Goal: Communication & Community: Answer question/provide support

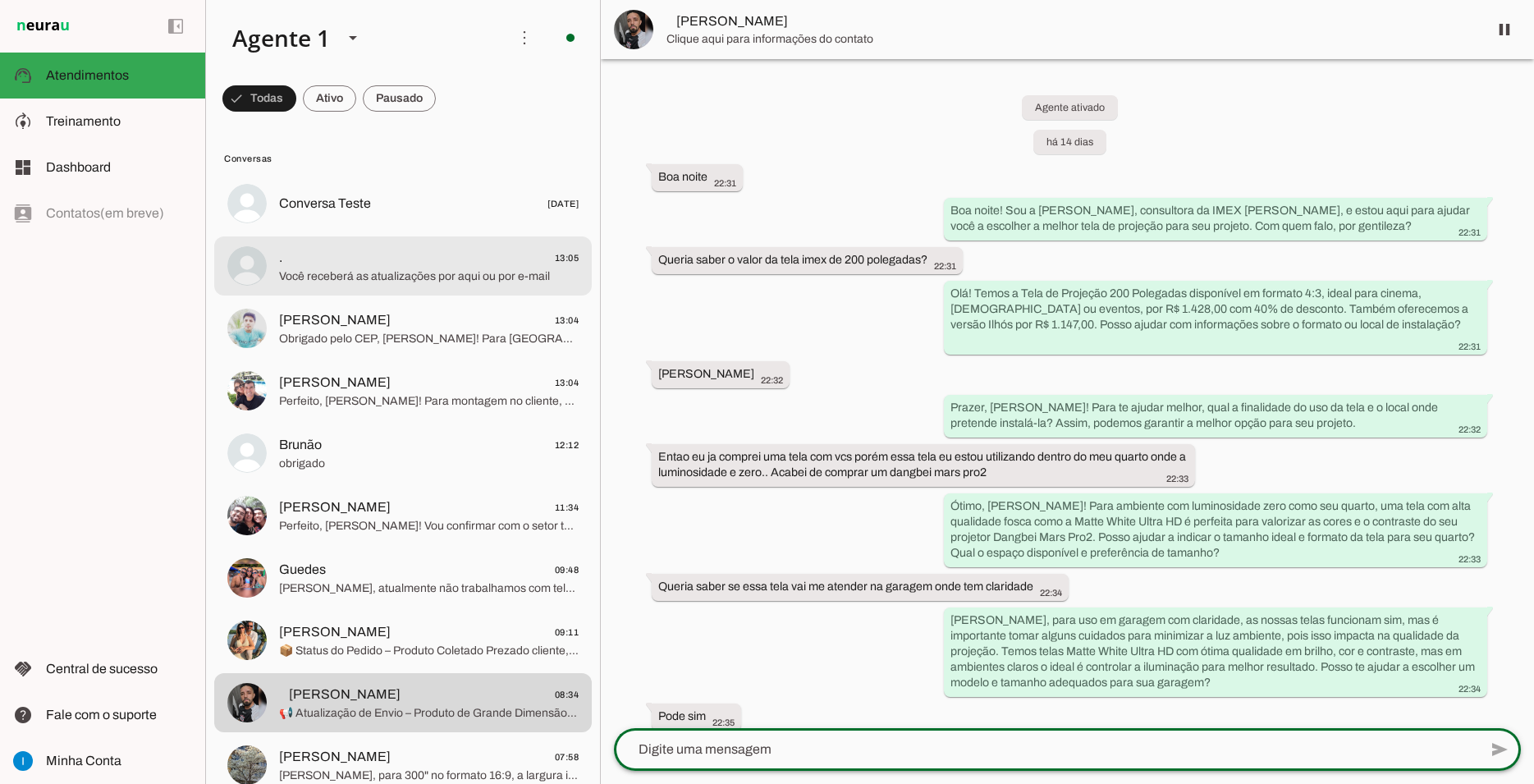
click at [384, 268] on span "Você receberá as atualizações por aqui ou por e-mail" at bounding box center [429, 276] width 300 height 16
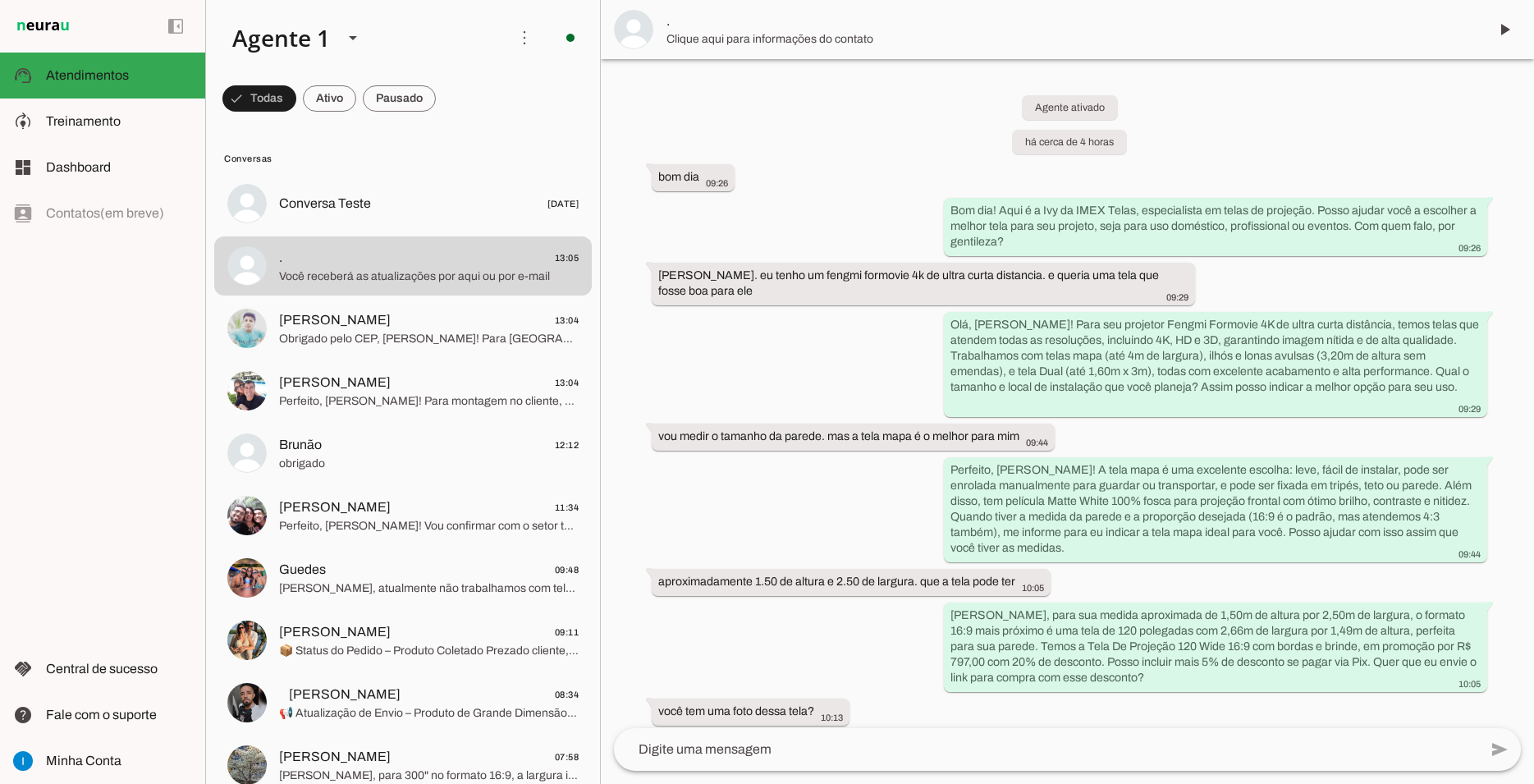
scroll to position [1130, 0]
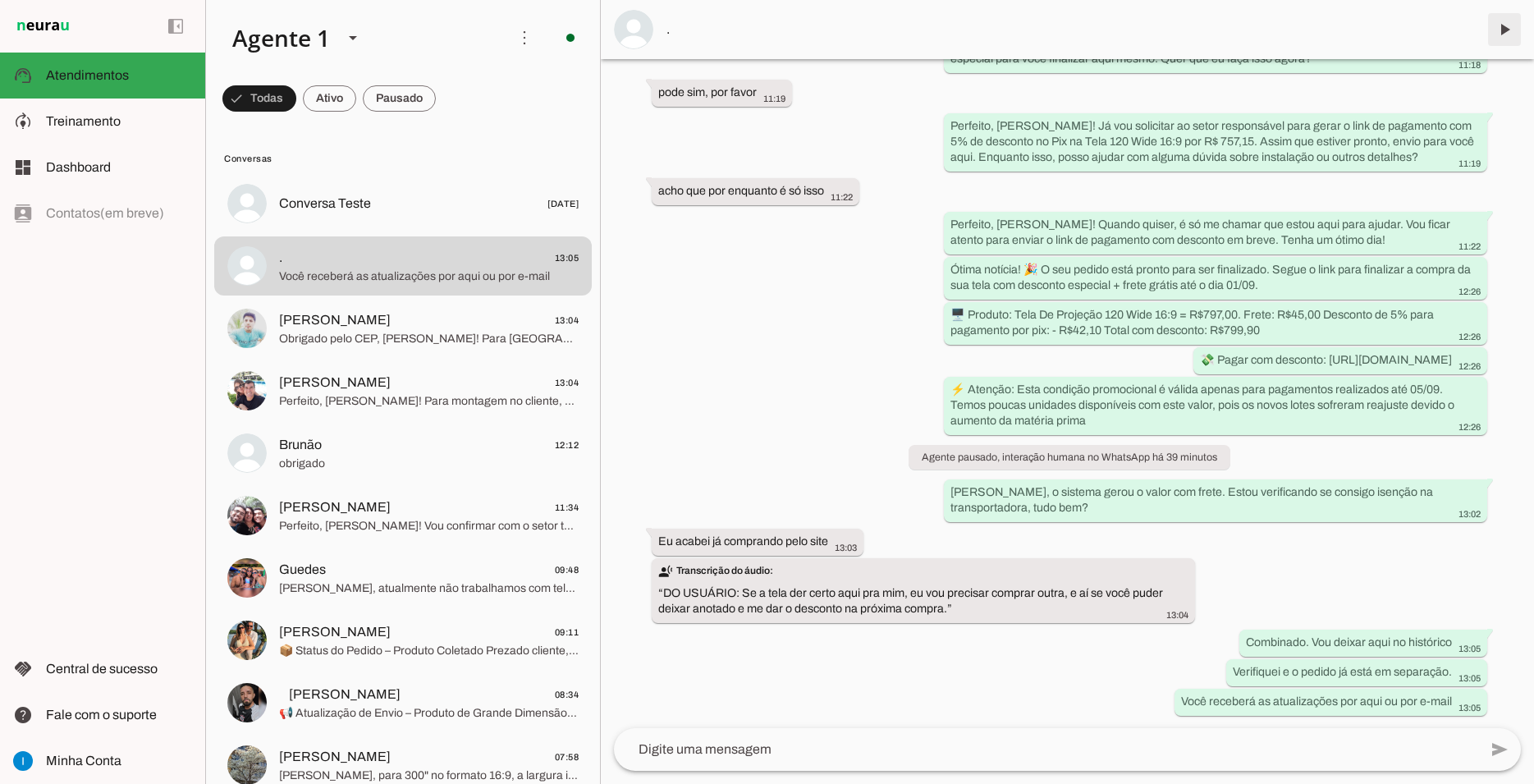
click at [1502, 22] on span at bounding box center [1504, 30] width 40 height 40
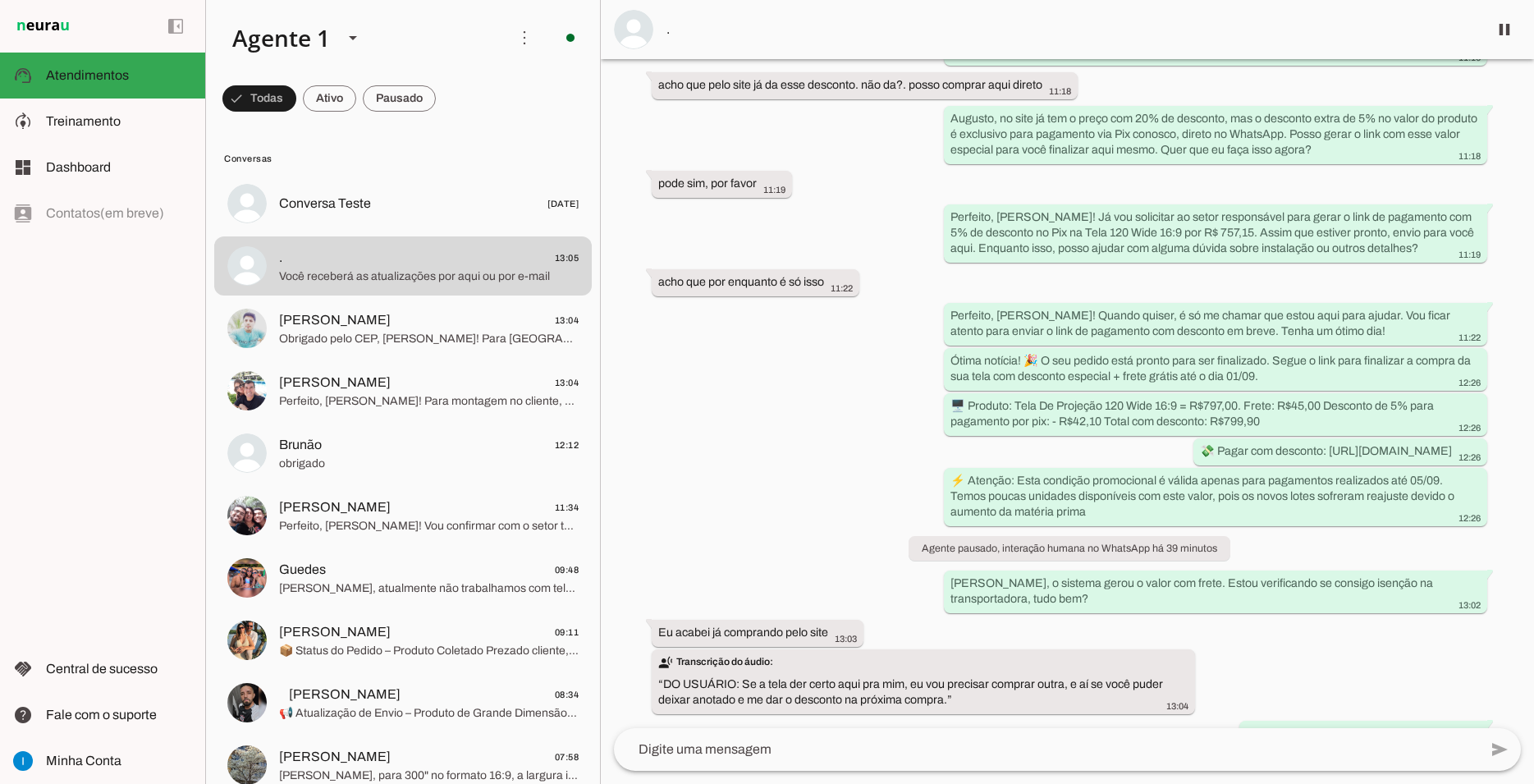
scroll to position [1167, 0]
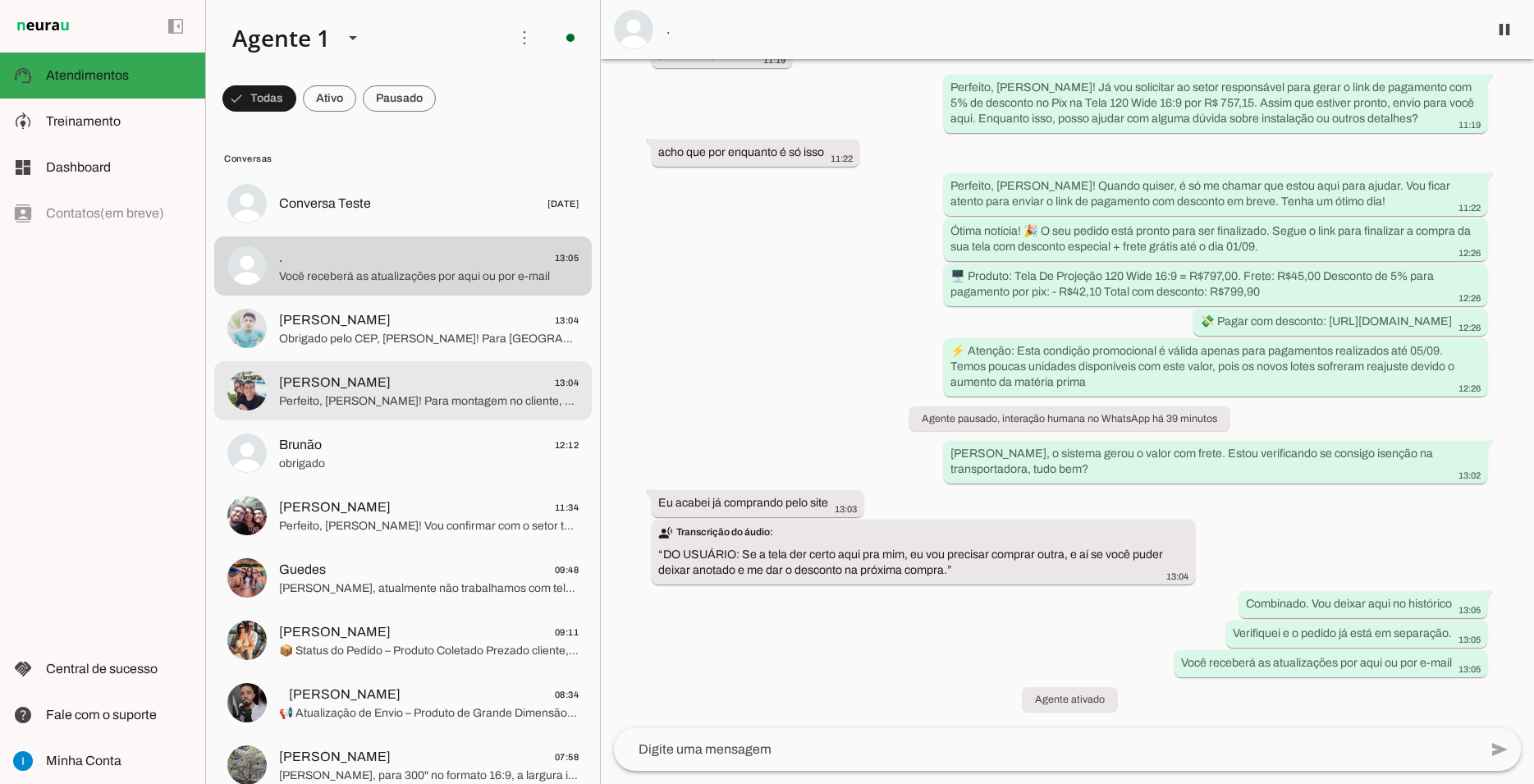
click at [390, 374] on span "[PERSON_NAME] 13:04" at bounding box center [429, 383] width 300 height 21
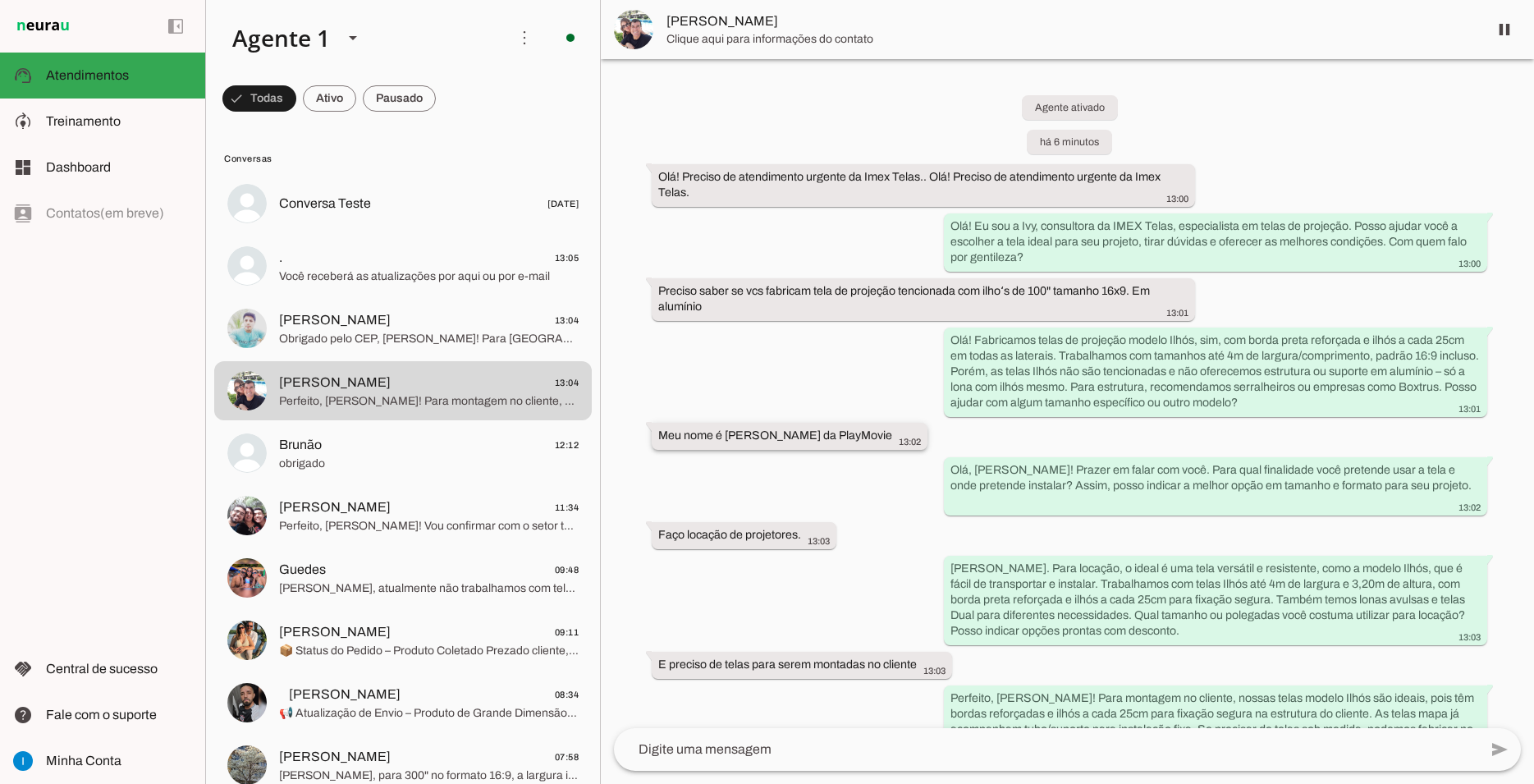
scroll to position [43, 0]
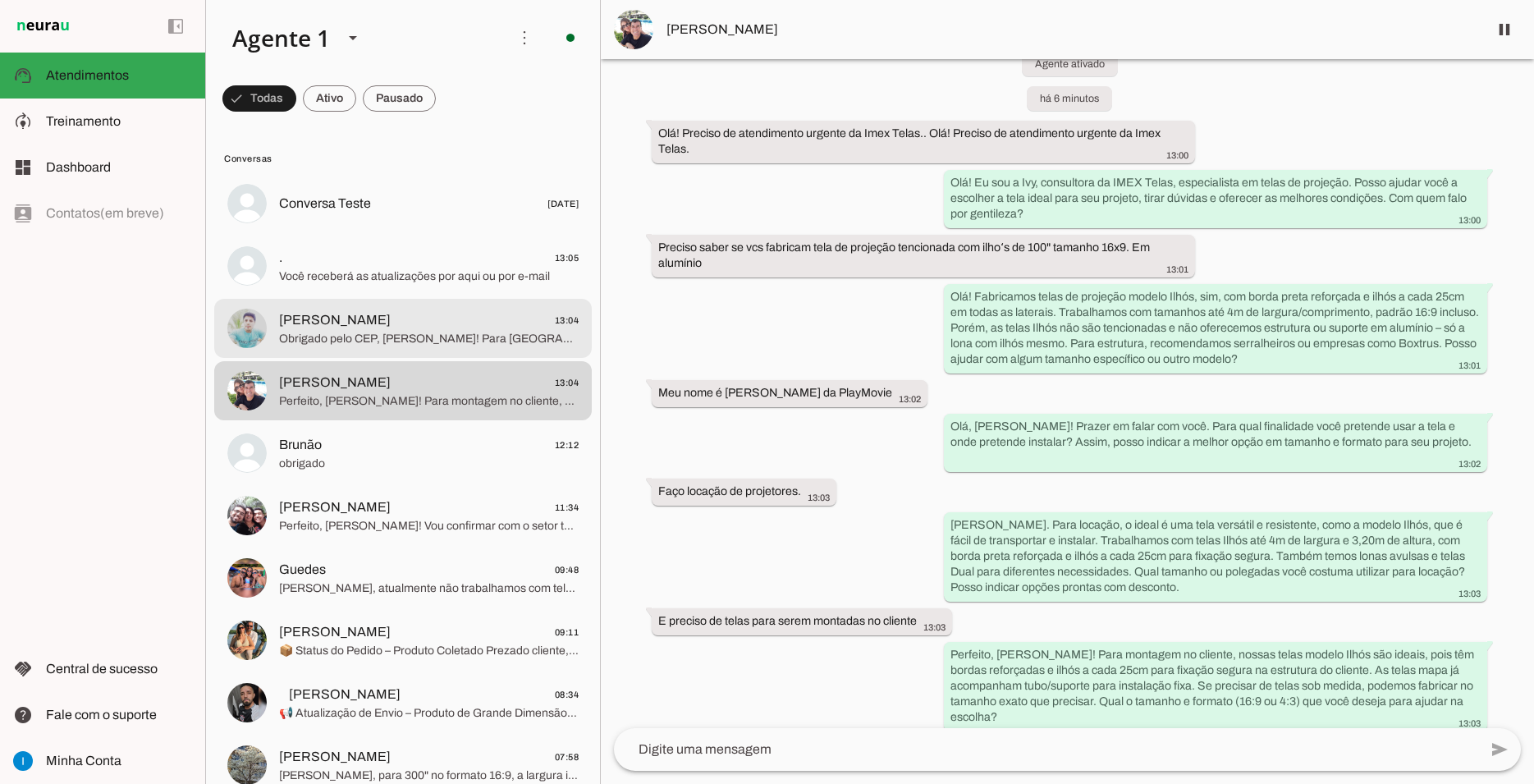
click at [314, 311] on span "[PERSON_NAME]" at bounding box center [335, 320] width 112 height 20
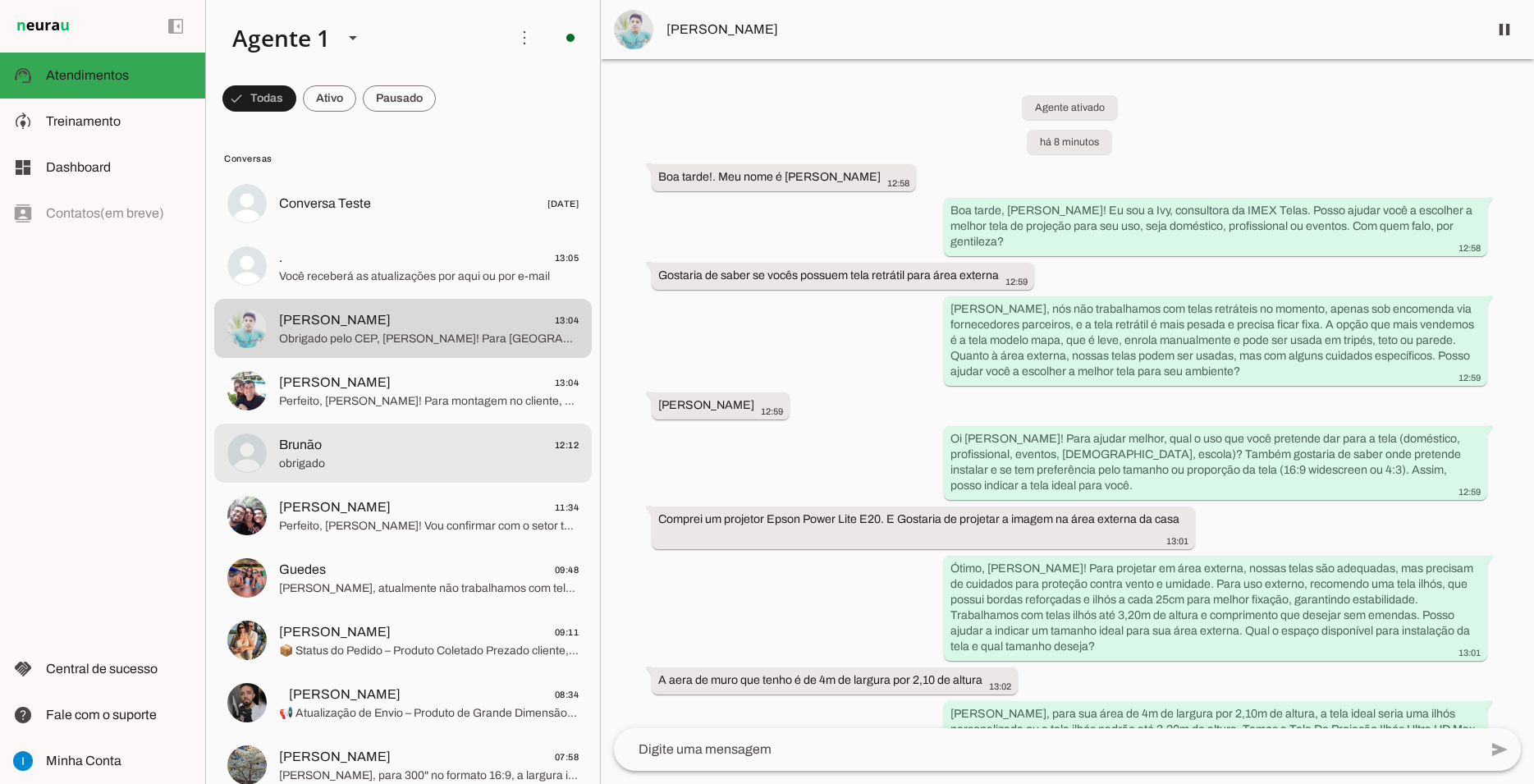
click at [434, 435] on span "Brunão 12:12" at bounding box center [429, 445] width 300 height 21
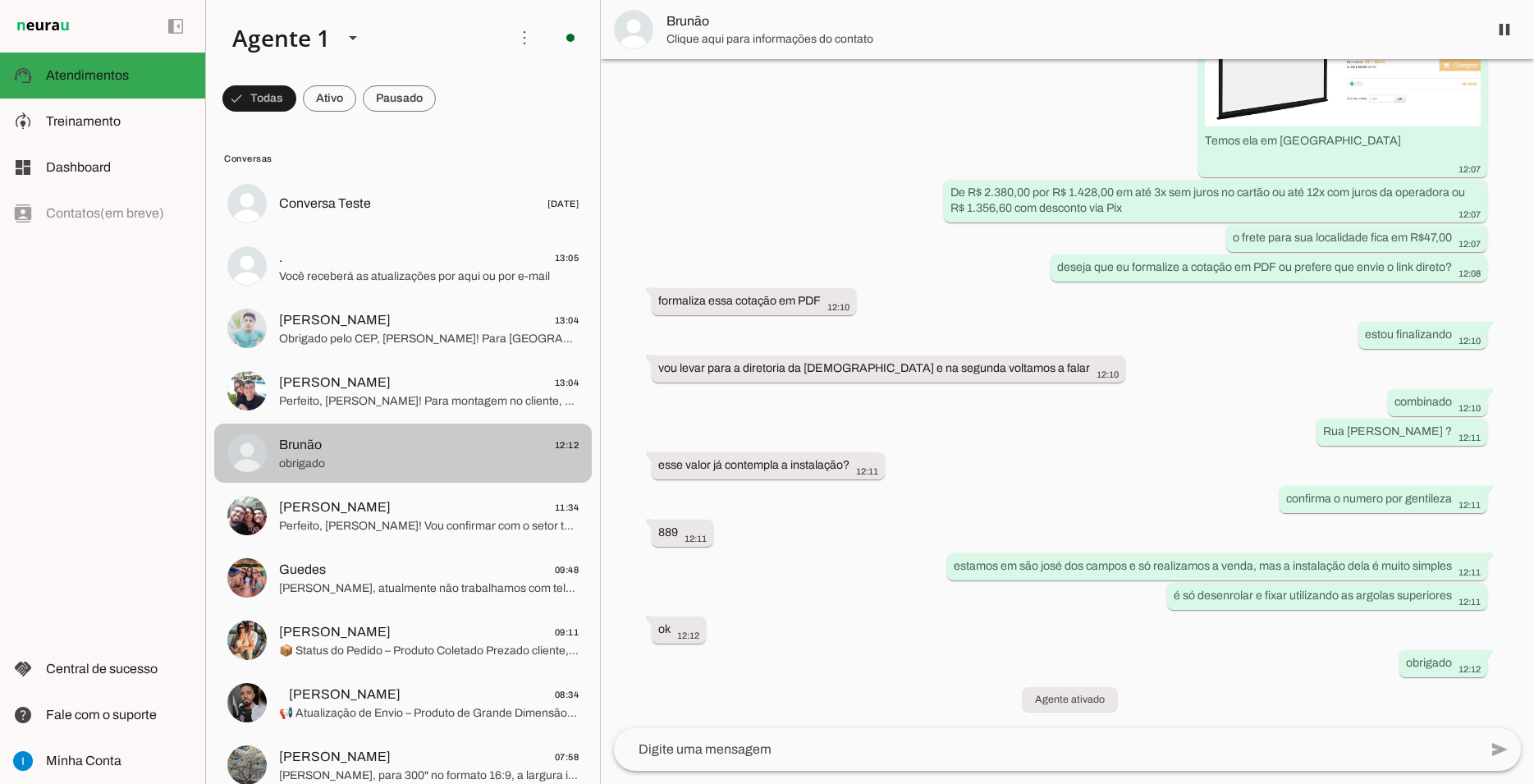
scroll to position [3068, 0]
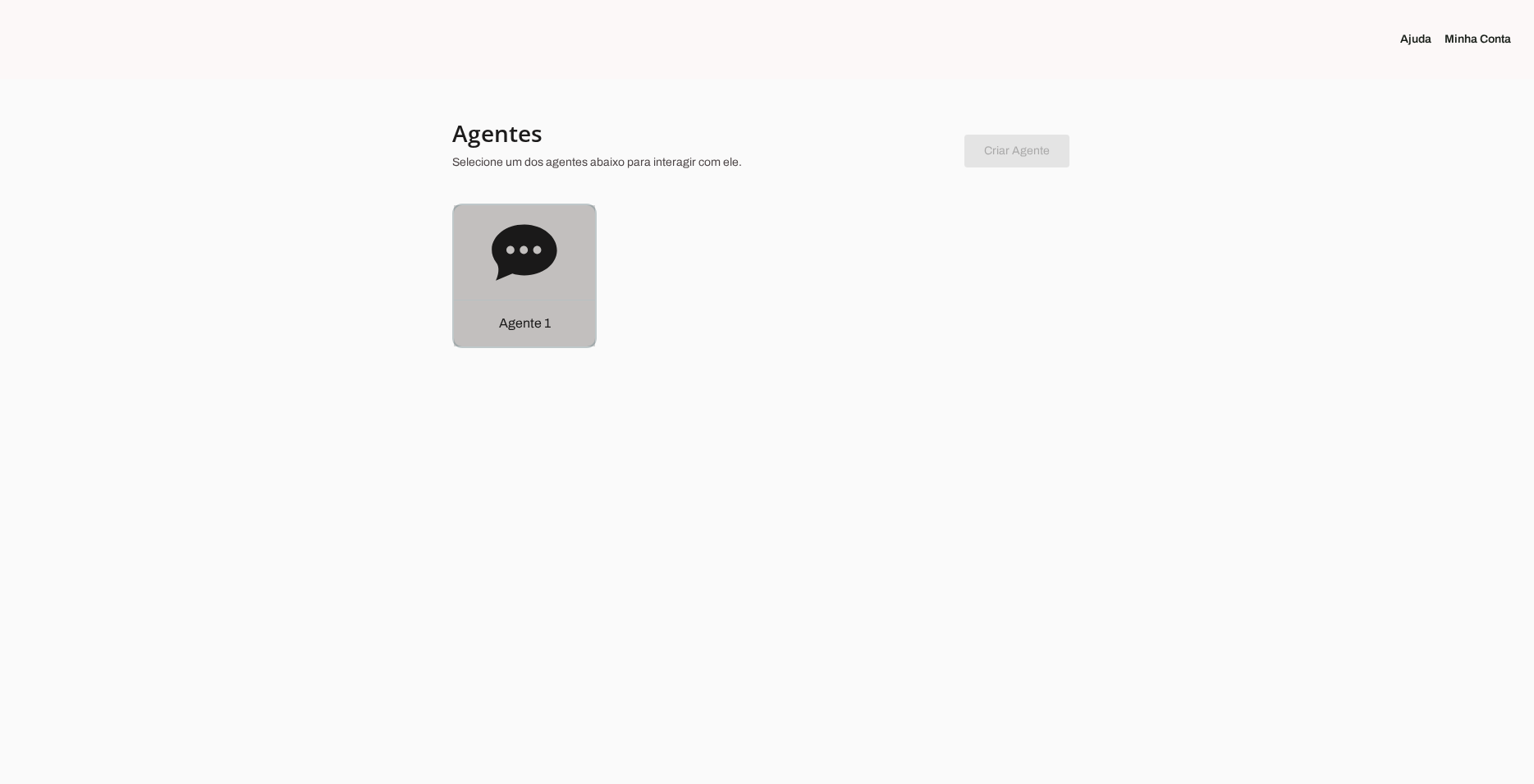
click at [509, 256] on icon at bounding box center [524, 252] width 65 height 56
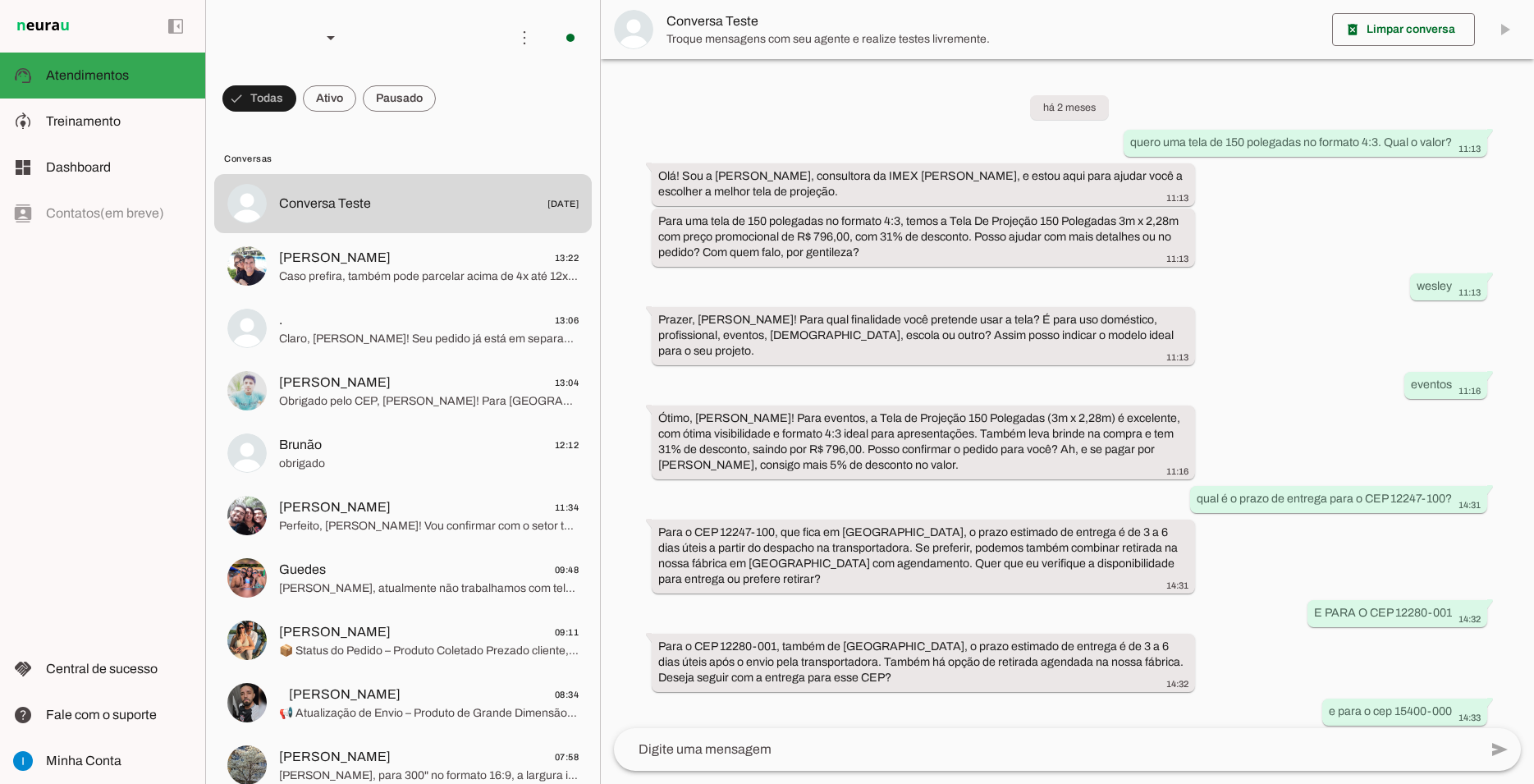
scroll to position [749, 0]
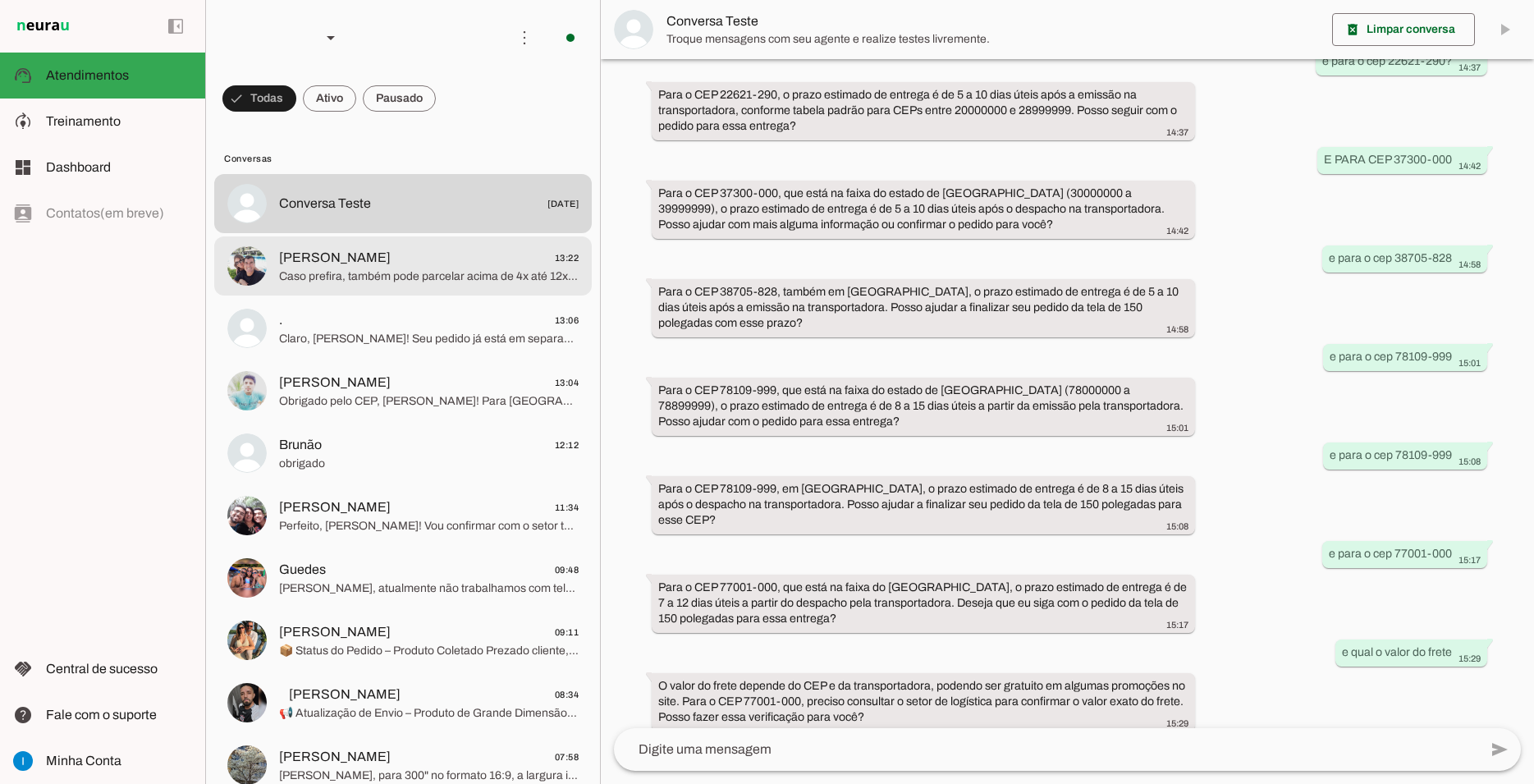
click at [358, 248] on span "[PERSON_NAME]" at bounding box center [335, 257] width 112 height 20
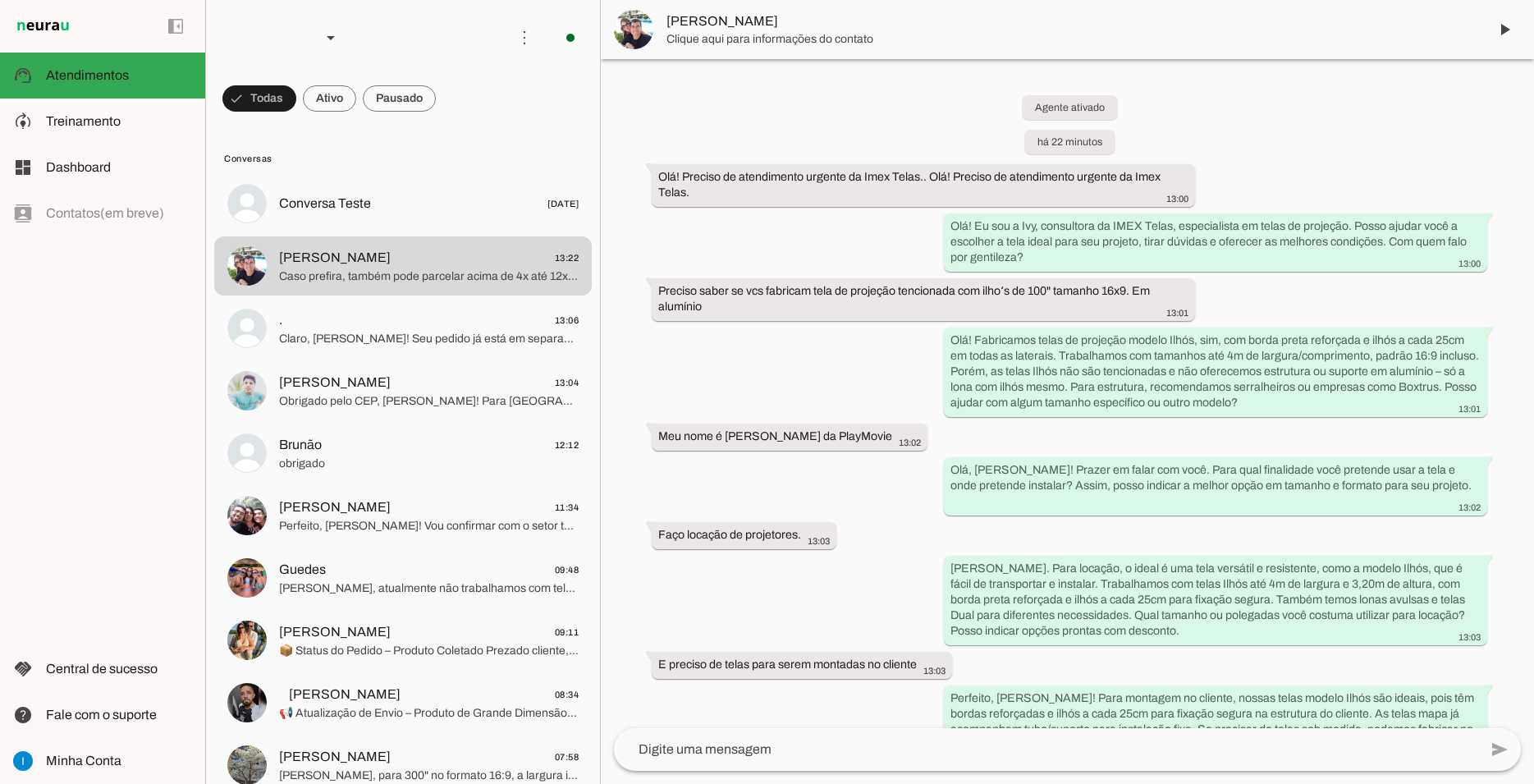
scroll to position [870, 0]
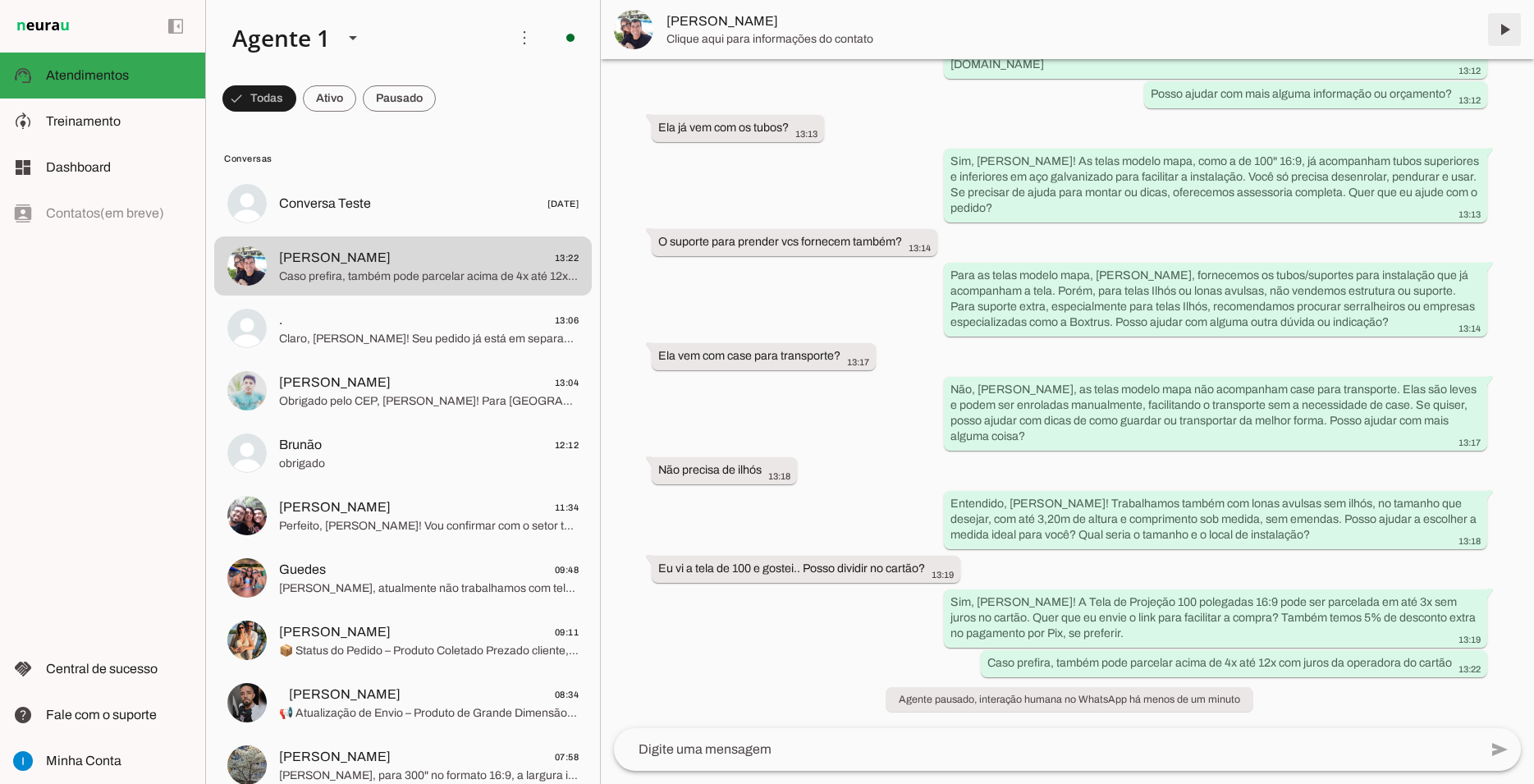
click at [1493, 32] on span at bounding box center [1504, 30] width 40 height 40
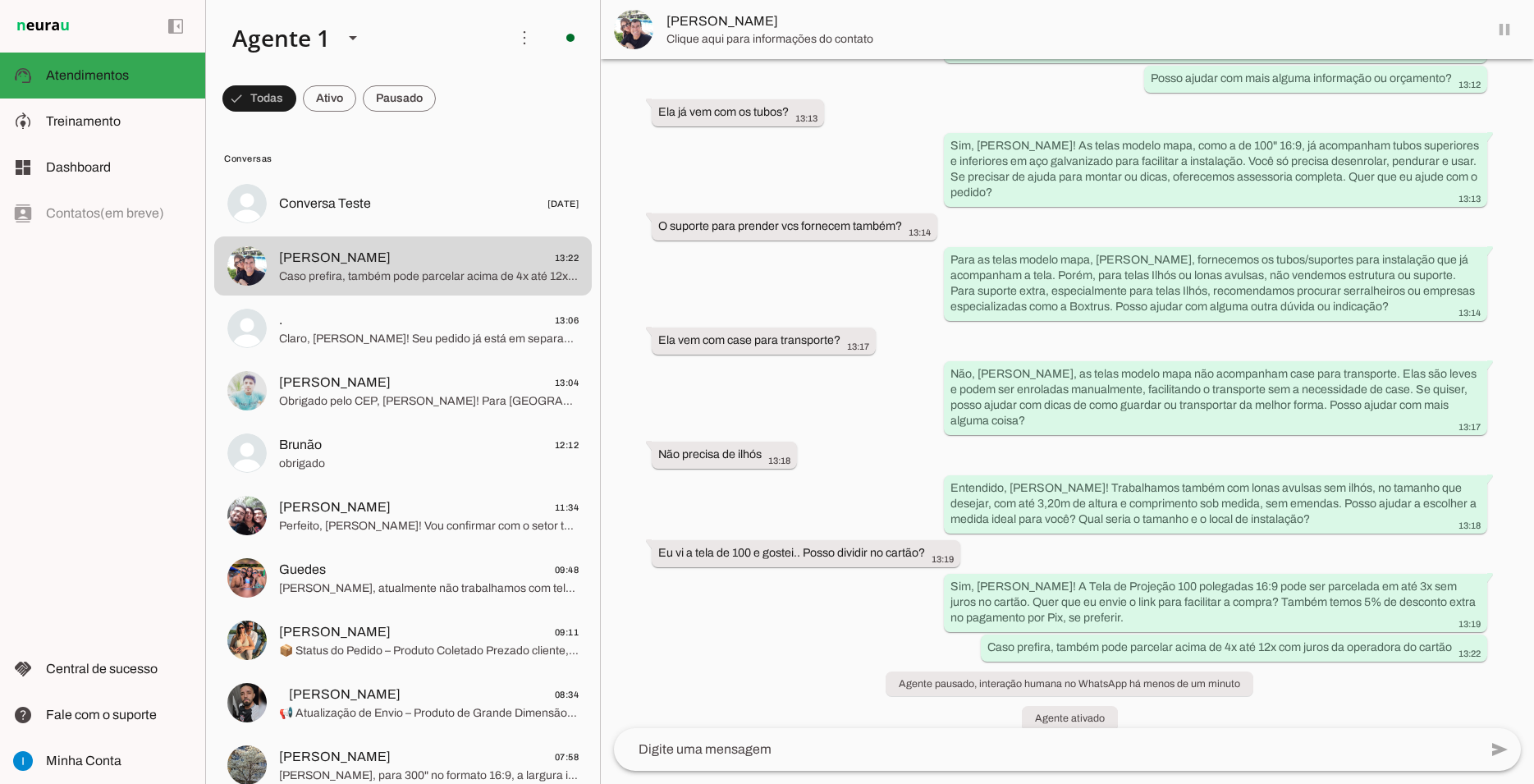
scroll to position [0, 0]
